Goal: Transaction & Acquisition: Purchase product/service

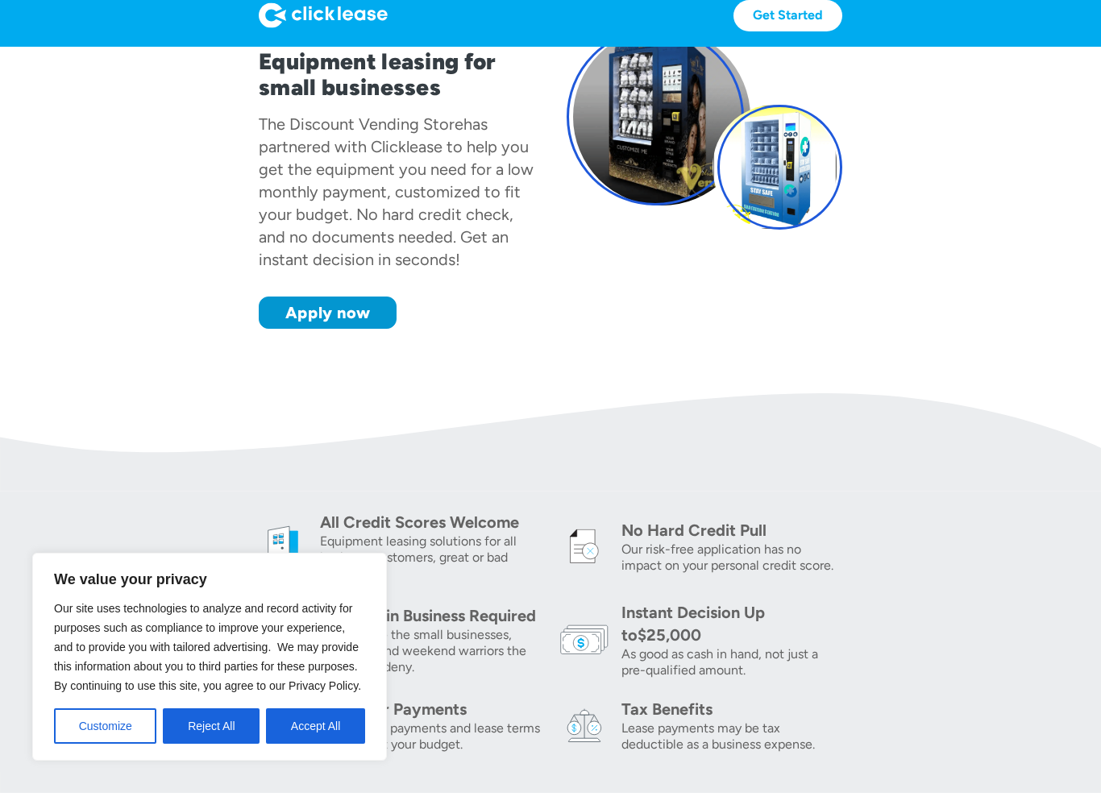
scroll to position [154, 0]
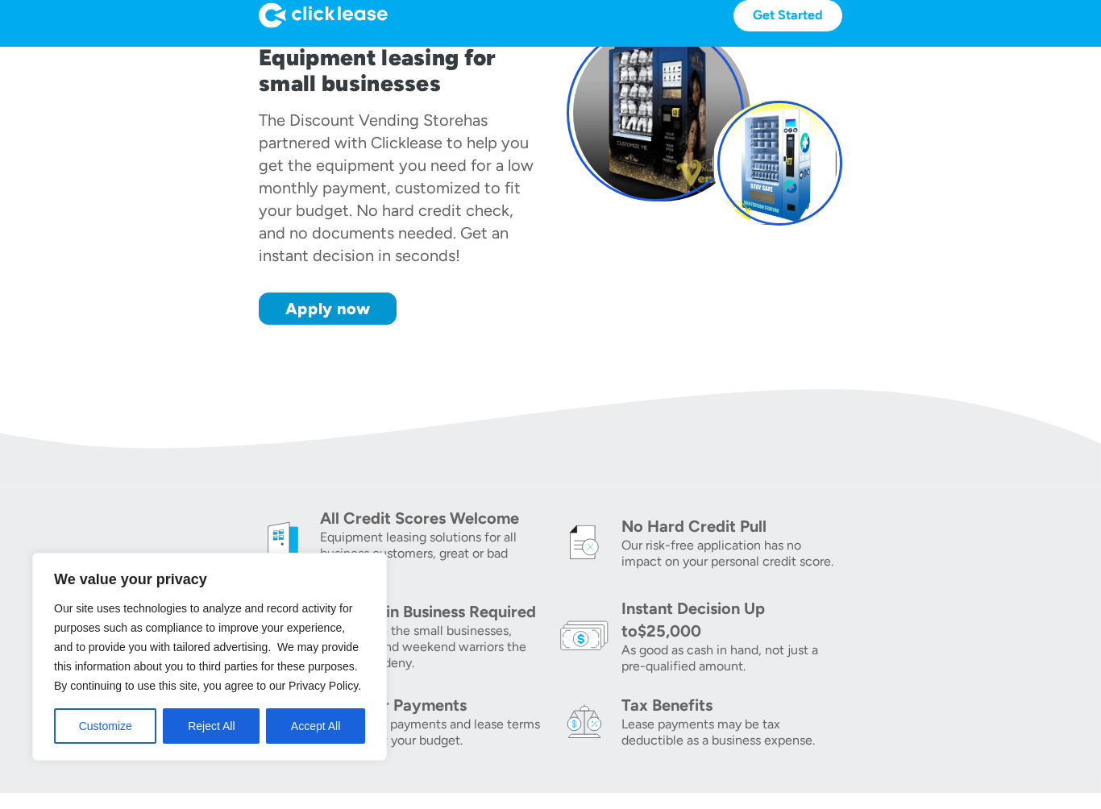
click at [306, 725] on button "Accept All" at bounding box center [315, 742] width 99 height 35
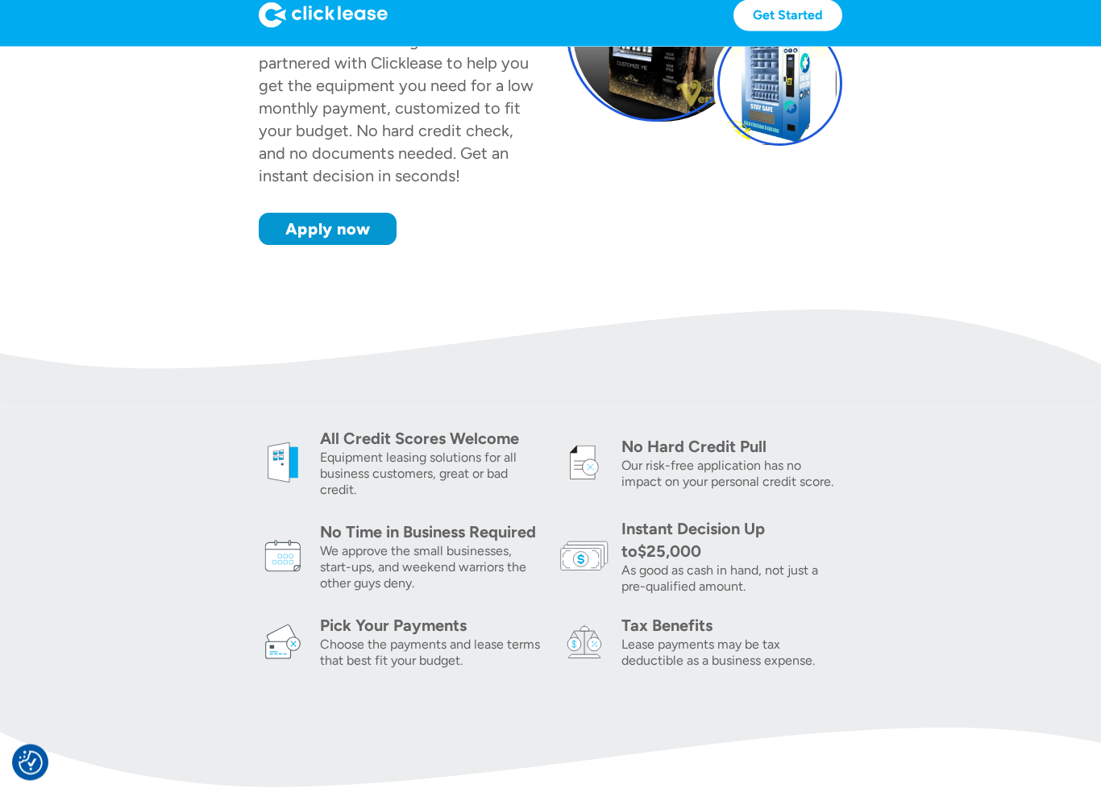
scroll to position [236, 0]
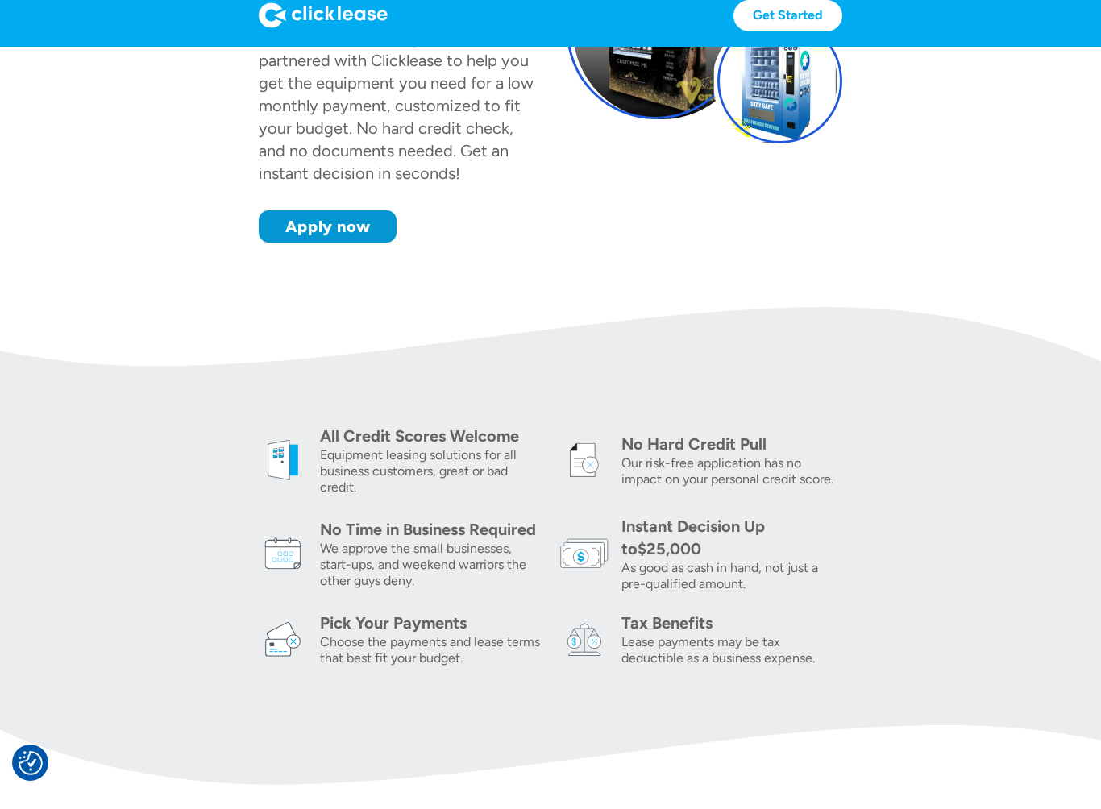
click at [343, 628] on div "Pick Your Payments" at bounding box center [430, 639] width 221 height 23
click at [287, 631] on img at bounding box center [283, 655] width 48 height 48
click at [340, 628] on div "Pick Your Payments" at bounding box center [430, 639] width 221 height 23
click at [342, 628] on div "Pick Your Payments" at bounding box center [430, 639] width 221 height 23
click at [292, 546] on img at bounding box center [283, 570] width 48 height 48
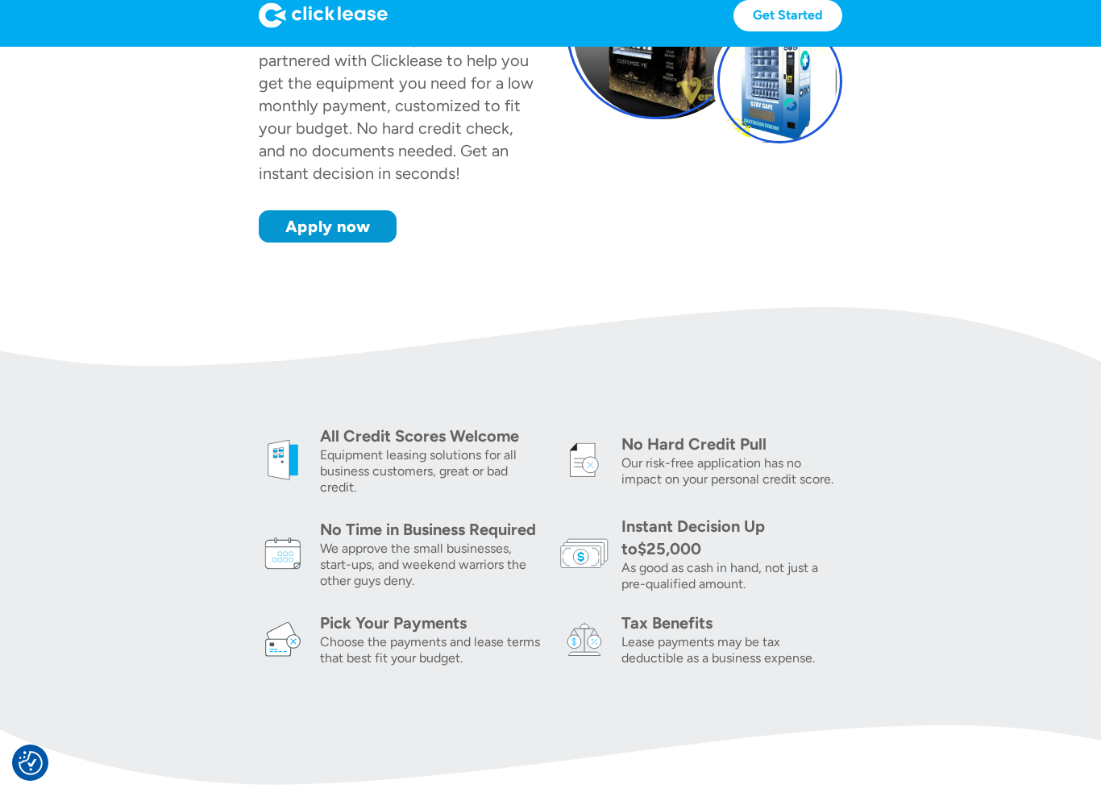
click at [285, 546] on img at bounding box center [283, 570] width 48 height 48
click at [272, 501] on div "All Credit Scores Welcome Equipment leasing solutions for all business customer…" at bounding box center [551, 562] width 584 height 242
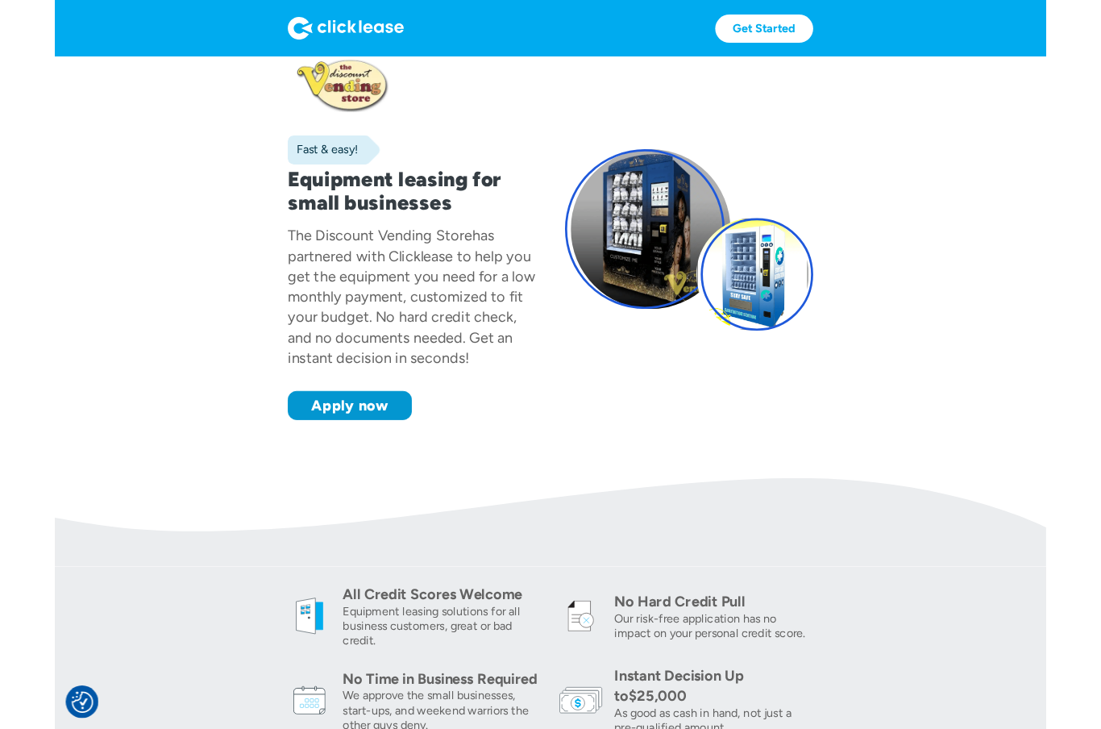
scroll to position [0, 0]
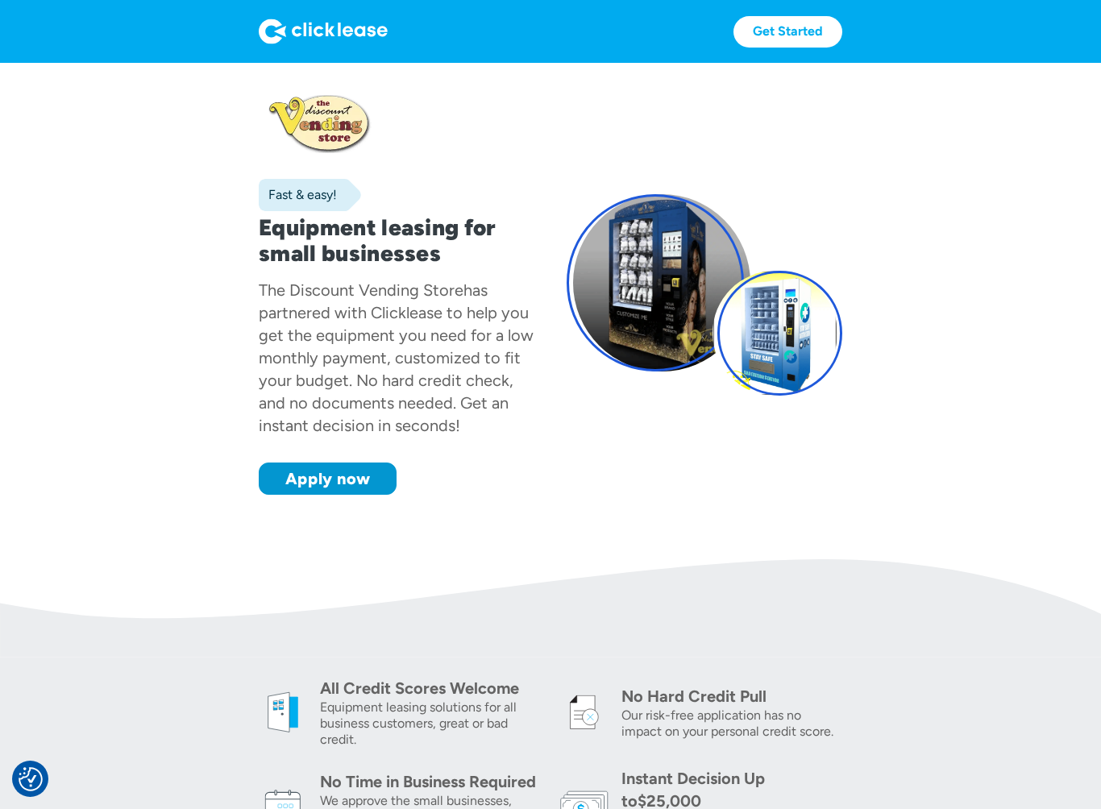
click at [264, 460] on div "Fast & easy! Equipment leasing for small businesses The Discount Vending Store …" at bounding box center [397, 295] width 276 height 400
click at [306, 482] on link "Apply now" at bounding box center [328, 479] width 138 height 32
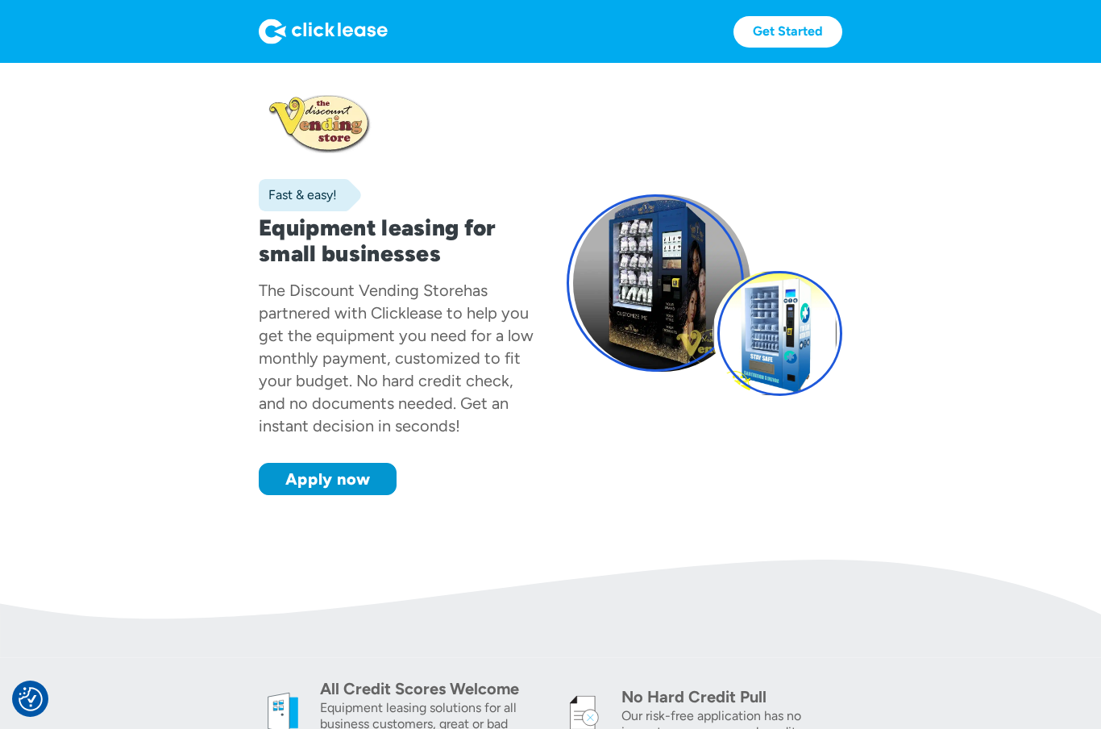
click at [794, 350] on div at bounding box center [779, 333] width 125 height 125
